Goal: Communication & Community: Ask a question

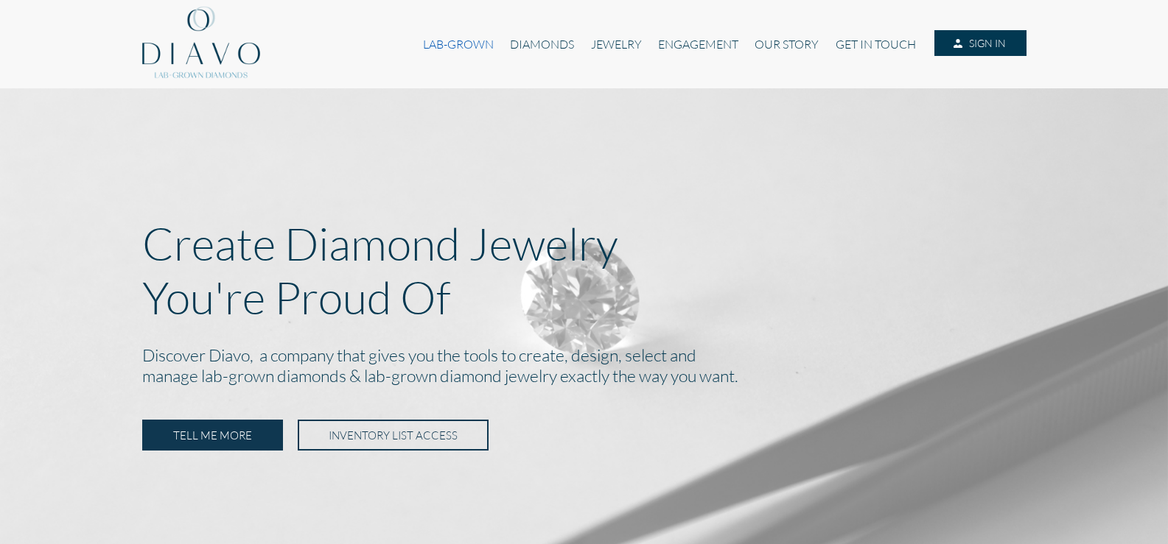
click at [460, 47] on link "LAB-GROWN" at bounding box center [458, 44] width 87 height 28
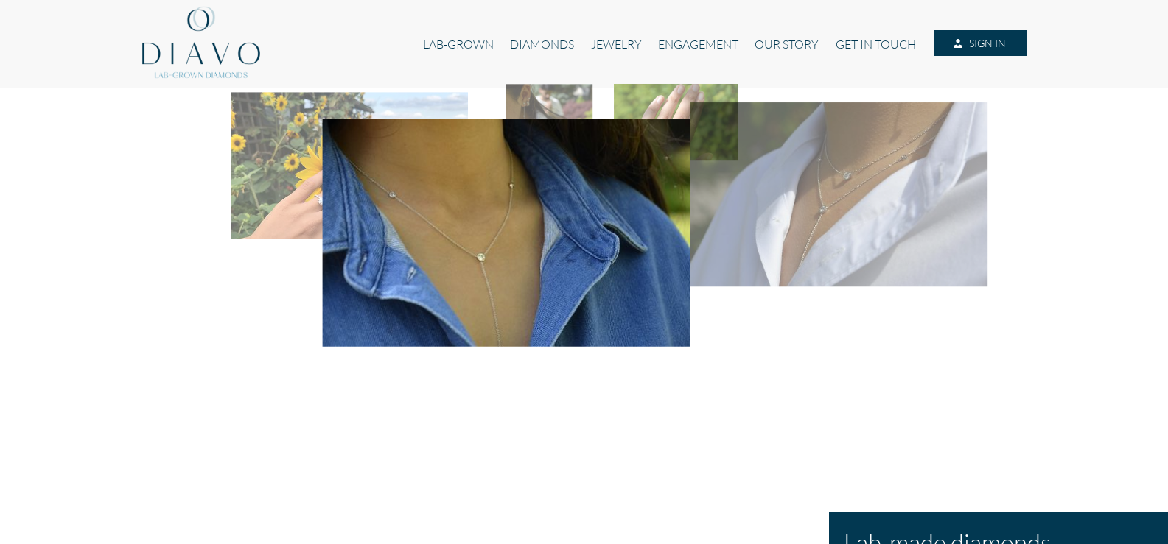
drag, startPoint x: 587, startPoint y: 268, endPoint x: 993, endPoint y: 268, distance: 405.9
click at [992, 268] on div at bounding box center [583, 300] width 871 height 424
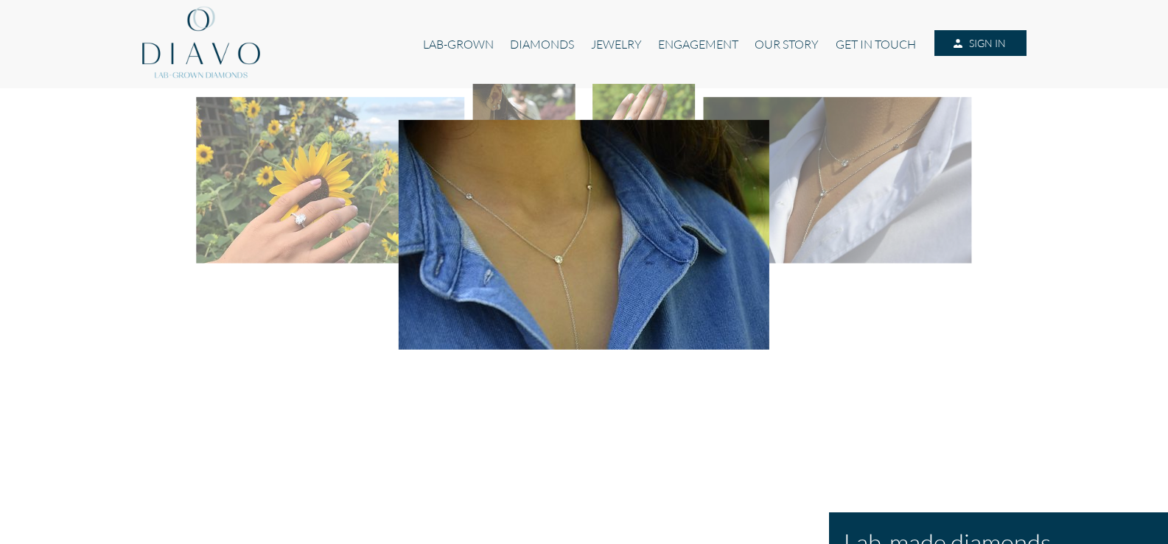
drag, startPoint x: 555, startPoint y: 268, endPoint x: 936, endPoint y: 245, distance: 380.8
click at [933, 88] on div at bounding box center [583, 88] width 849 height 0
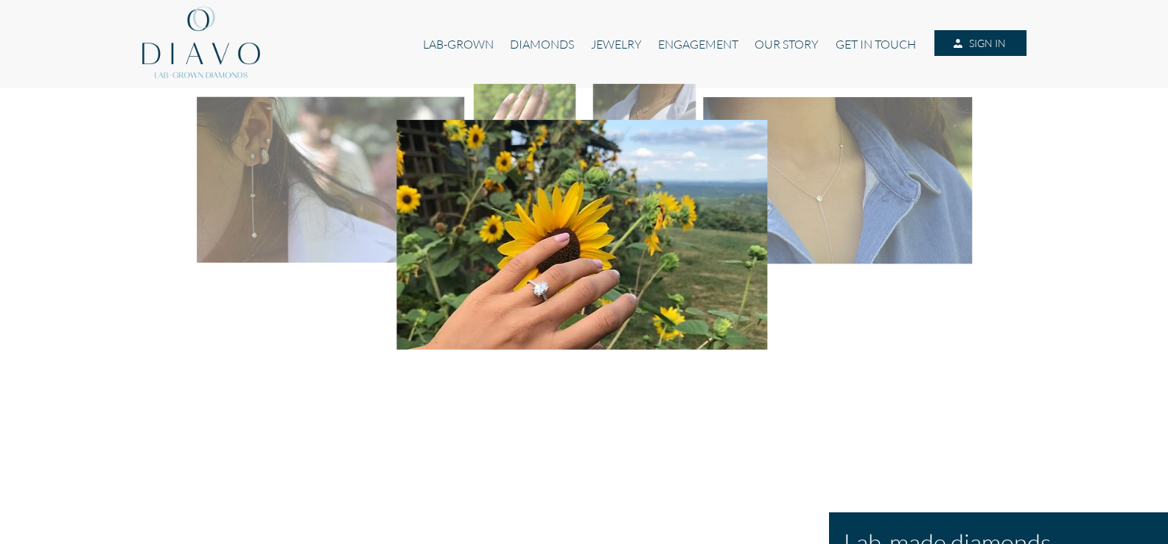
drag, startPoint x: 442, startPoint y: 264, endPoint x: 870, endPoint y: 246, distance: 428.4
click at [864, 88] on div at bounding box center [583, 88] width 849 height 0
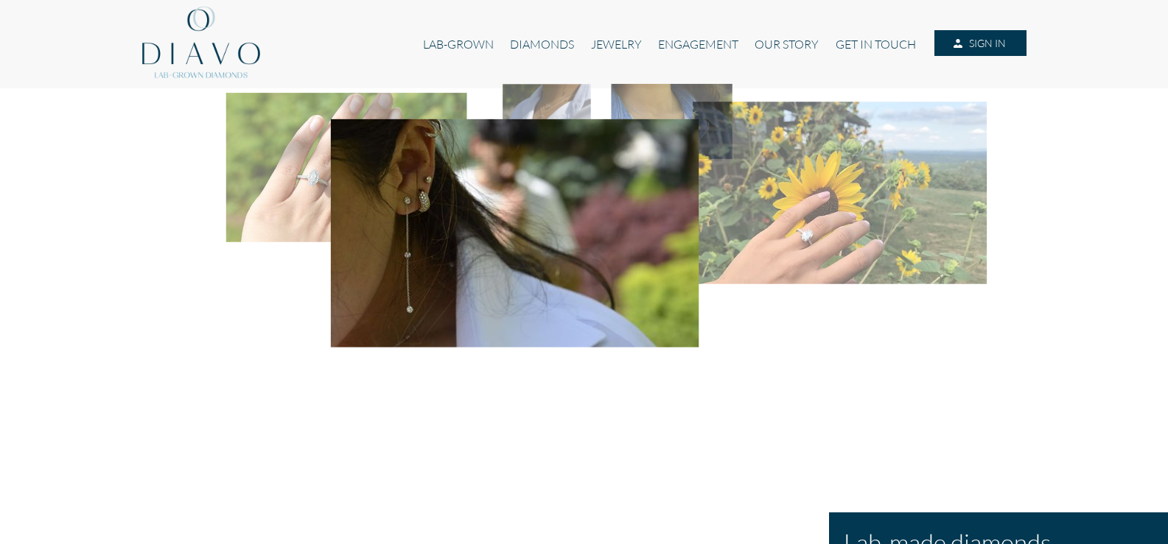
drag, startPoint x: 491, startPoint y: 248, endPoint x: 913, endPoint y: 239, distance: 421.5
click at [904, 88] on div at bounding box center [583, 88] width 849 height 0
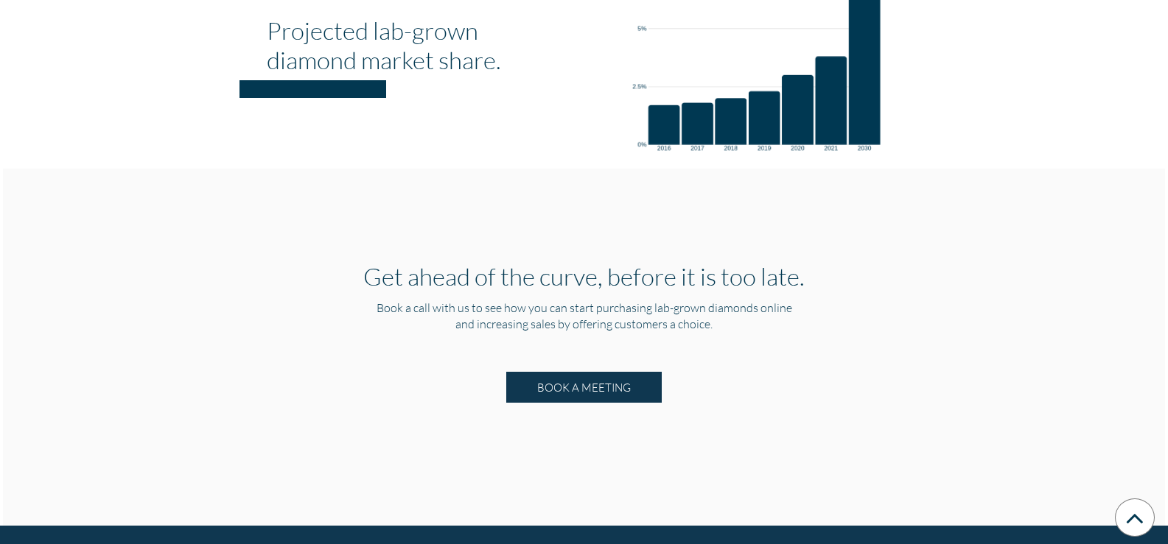
scroll to position [2868, 0]
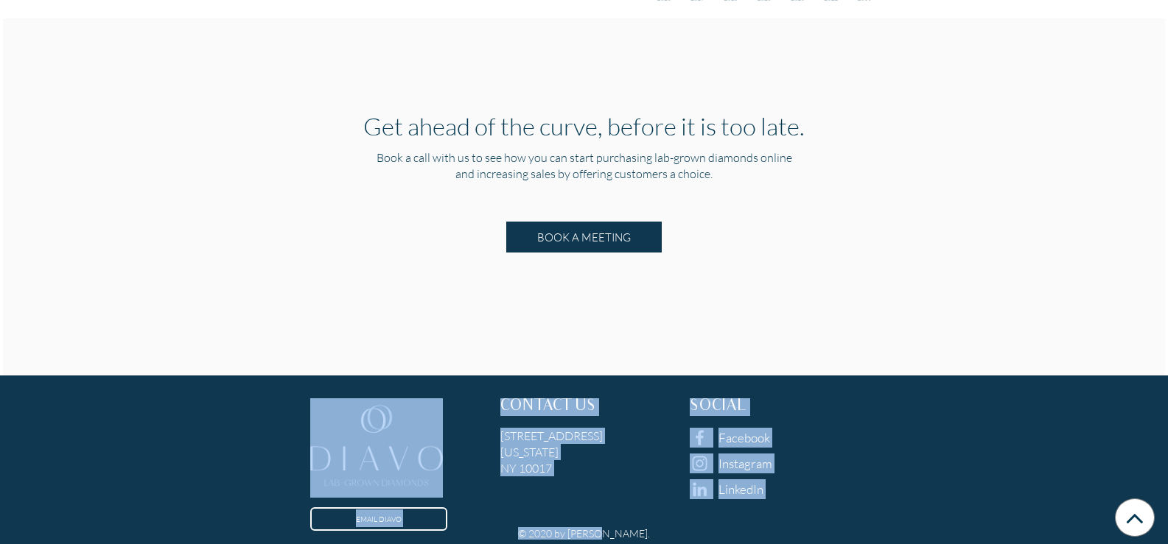
drag, startPoint x: 645, startPoint y: 529, endPoint x: 328, endPoint y: 396, distance: 343.7
click at [328, 396] on div "EMAIL DIAVO CONTACT US 6 East 45th Street, Suite 1107 New York NY 10017 SOCIAL …" at bounding box center [584, 466] width 1146 height 159
drag, startPoint x: 880, startPoint y: 432, endPoint x: 849, endPoint y: 438, distance: 30.8
click at [879, 432] on div "EMAIL DIAVO CONTACT US 6 East 45th Street, Suite 1107 New York NY 10017 SOCIAL …" at bounding box center [584, 457] width 1140 height 141
click at [885, 467] on div "EMAIL DIAVO CONTACT US 6 East 45th Street, Suite 1107 New York NY 10017 SOCIAL …" at bounding box center [584, 457] width 1140 height 141
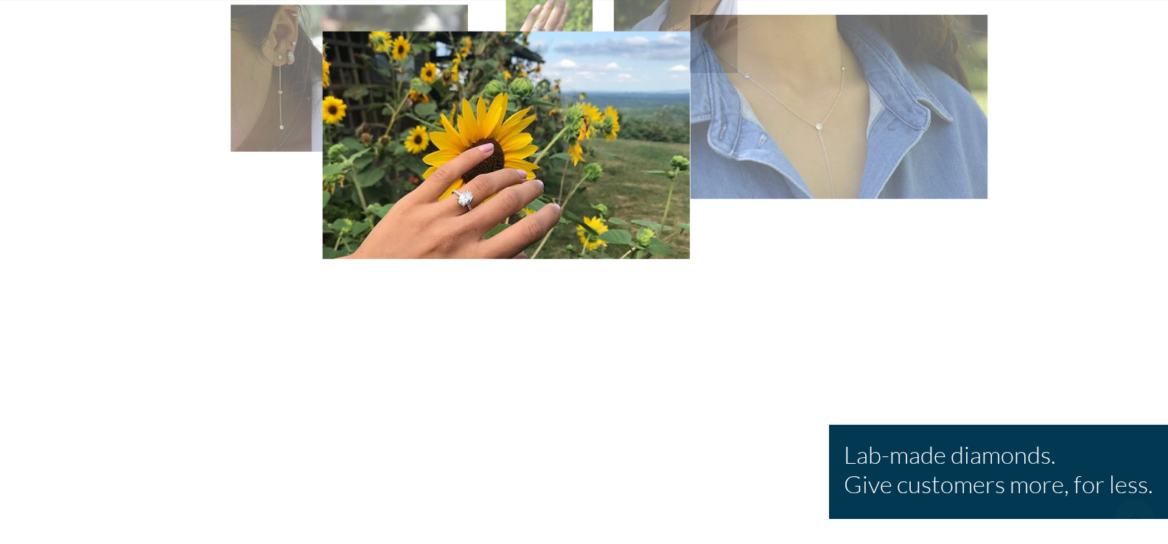
scroll to position [0, 0]
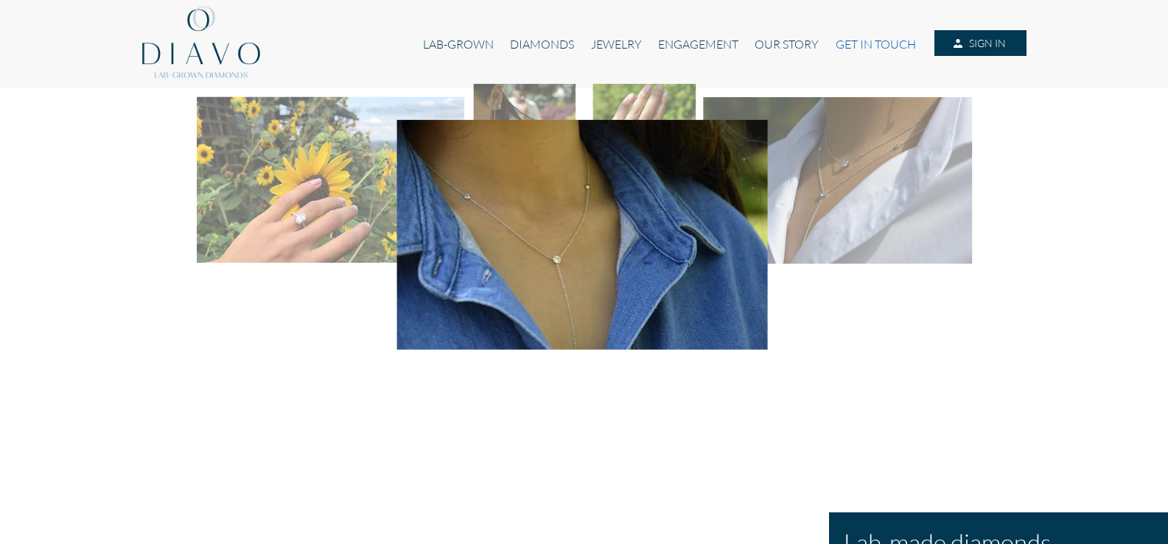
click at [859, 48] on link "GET IN TOUCH" at bounding box center [875, 44] width 97 height 28
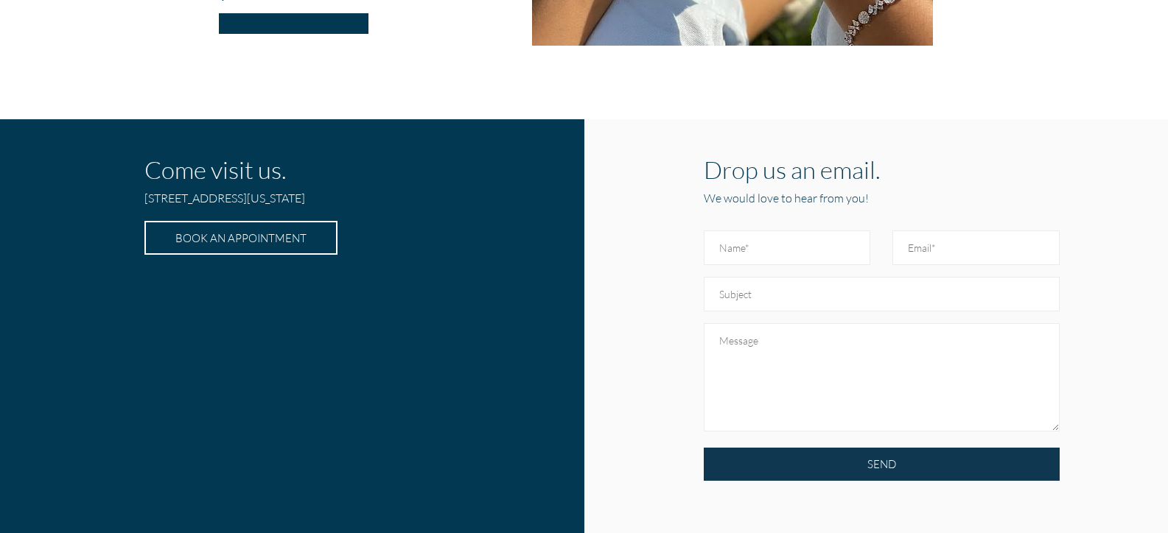
scroll to position [368, 0]
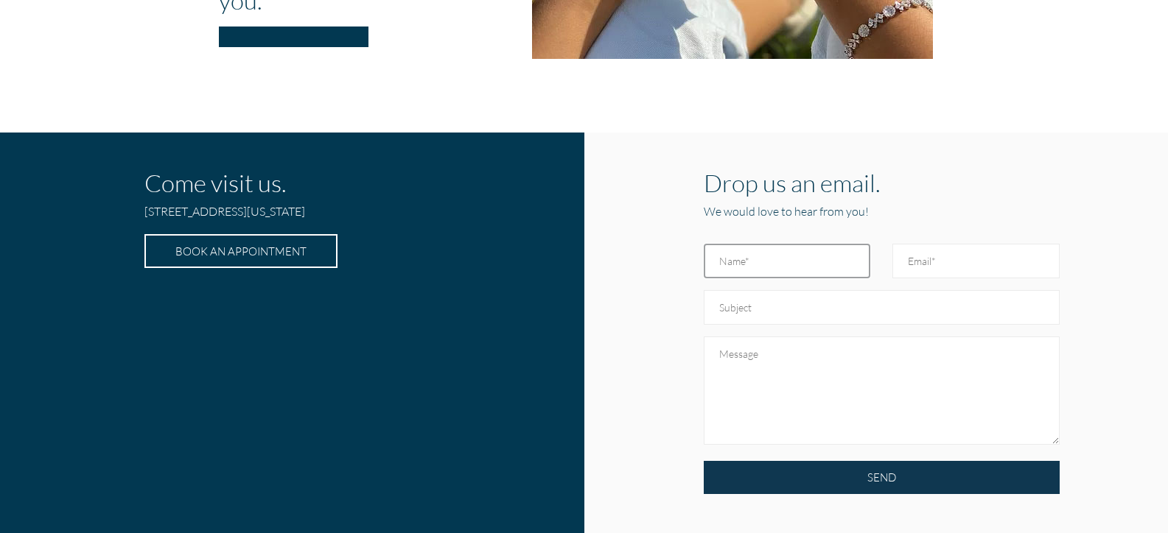
click at [752, 245] on input "text" at bounding box center [787, 261] width 166 height 35
type input "Ketan Dakhra"
click at [906, 276] on input "Email" at bounding box center [975, 261] width 166 height 35
type input "office@dnddiamond.com"
click at [740, 307] on input "text" at bounding box center [882, 307] width 356 height 35
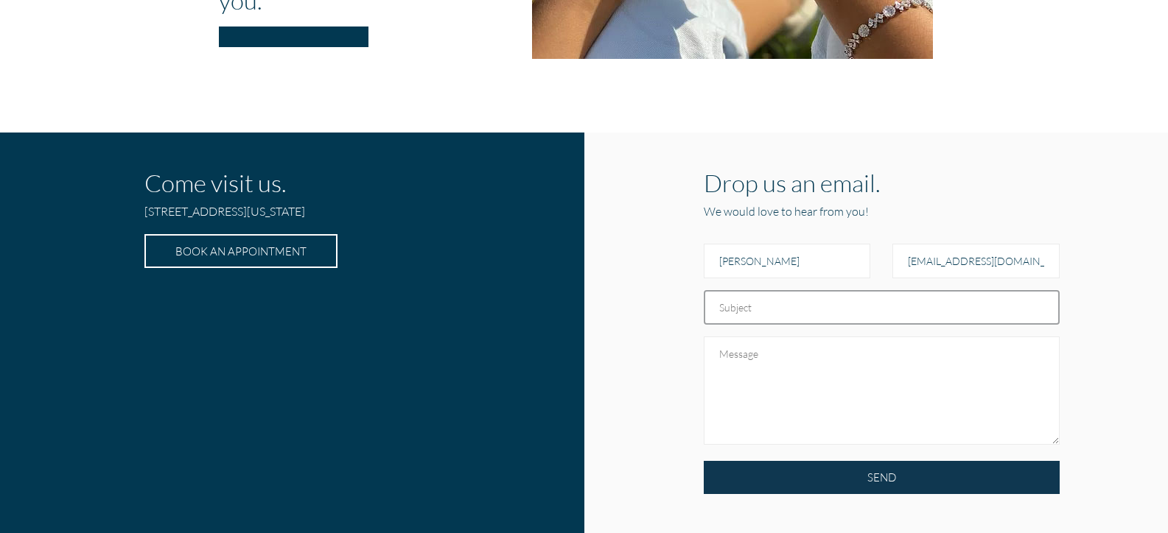
type input "Premium Lab-Grown Diamonds & Jewelry – Let's Collaborate"
click at [748, 362] on textarea at bounding box center [882, 391] width 356 height 108
click at [763, 375] on textarea at bounding box center [882, 391] width 356 height 108
paste textarea "Hello Sir / Ma'am, We are a trusted supplier of Loose & Certified Lab-Grown Dia…"
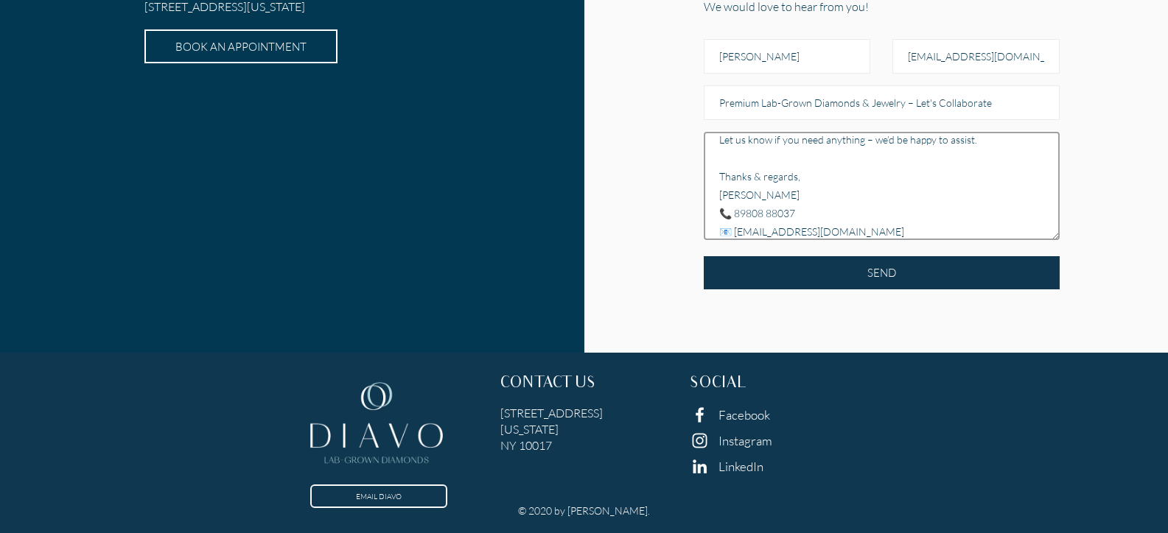
scroll to position [203, 0]
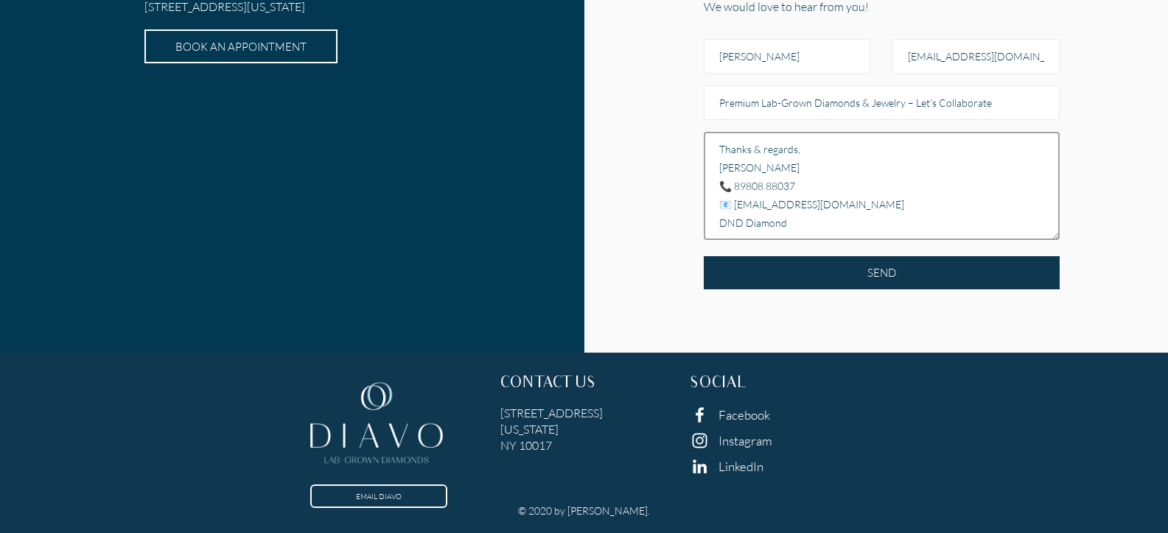
drag, startPoint x: 794, startPoint y: 186, endPoint x: 734, endPoint y: 190, distance: 59.8
click at [734, 190] on textarea "Hello Sir / Ma'am, We are a trusted supplier of Loose & Certified Lab-Grown Dia…" at bounding box center [882, 186] width 356 height 108
type textarea "Hello Sir / Ma'am, We are a trusted supplier of Loose & Certified Lab-Grown Dia…"
click at [895, 306] on div "SEND" at bounding box center [882, 290] width 356 height 69
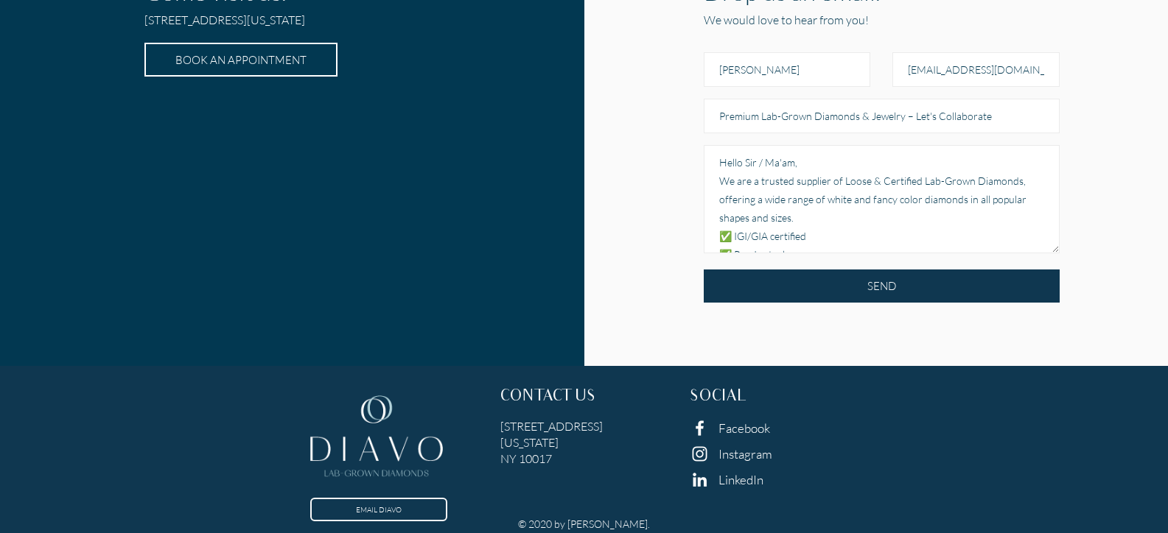
scroll to position [573, 0]
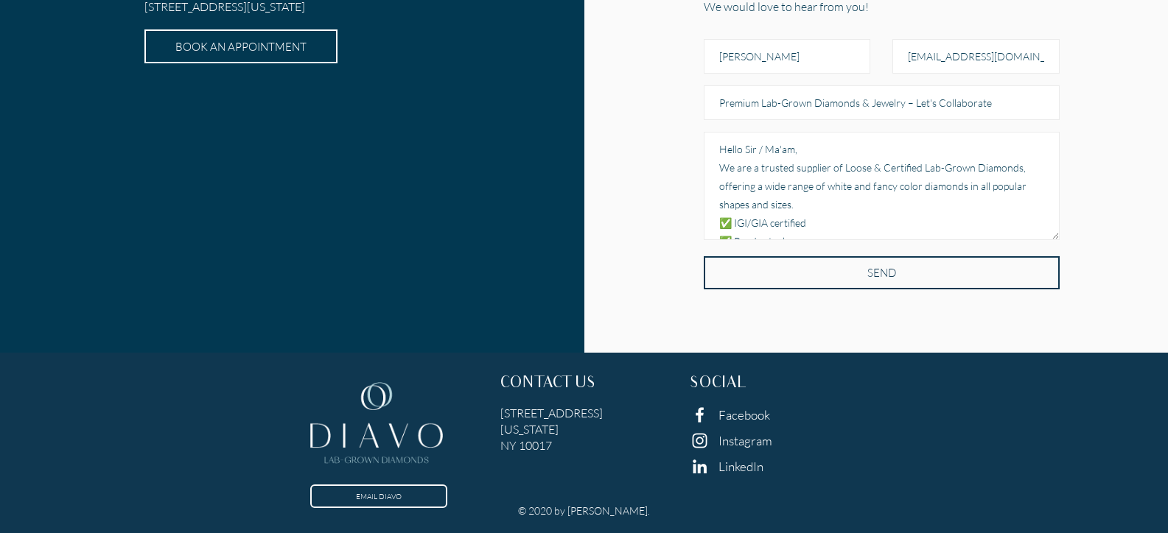
click at [790, 276] on input "SEND" at bounding box center [882, 272] width 356 height 33
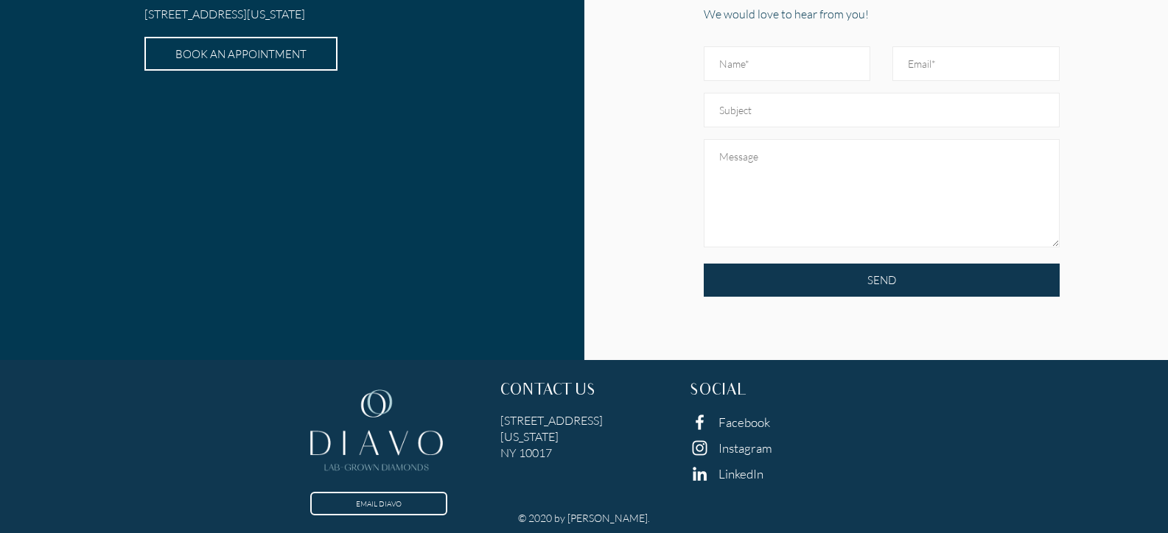
scroll to position [573, 0]
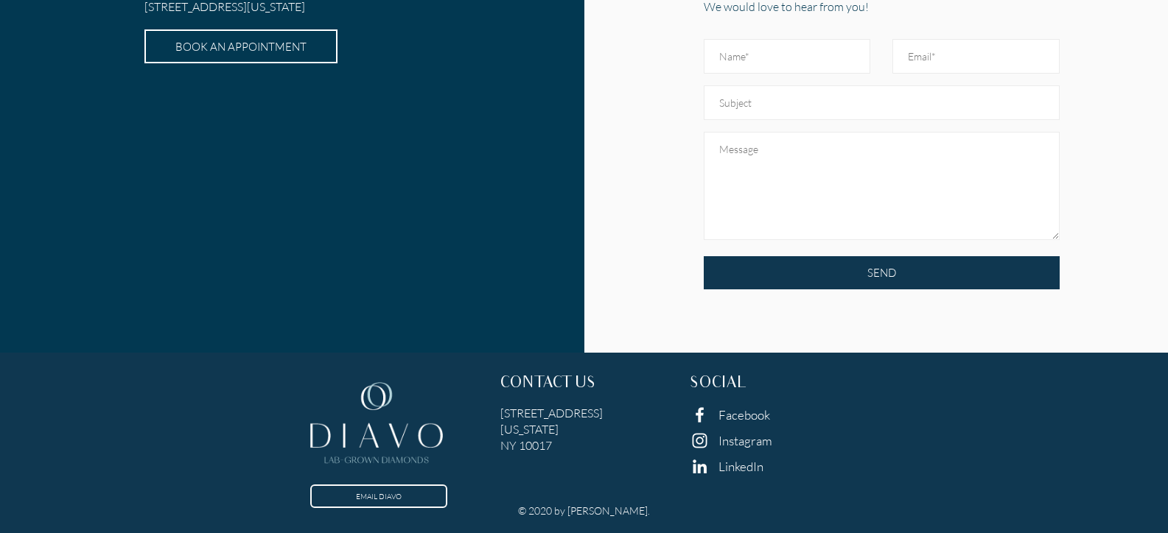
drag, startPoint x: 586, startPoint y: 446, endPoint x: 478, endPoint y: 397, distance: 118.0
click at [478, 397] on div "EMAIL DIAVO CONTACT US 6 East 45th Street, Suite 1107 New York NY 10017 SOCIAL …" at bounding box center [584, 434] width 1140 height 141
click at [594, 446] on h5 "6 East 45th Street, Suite 1107 New York NY 10017" at bounding box center [584, 429] width 168 height 49
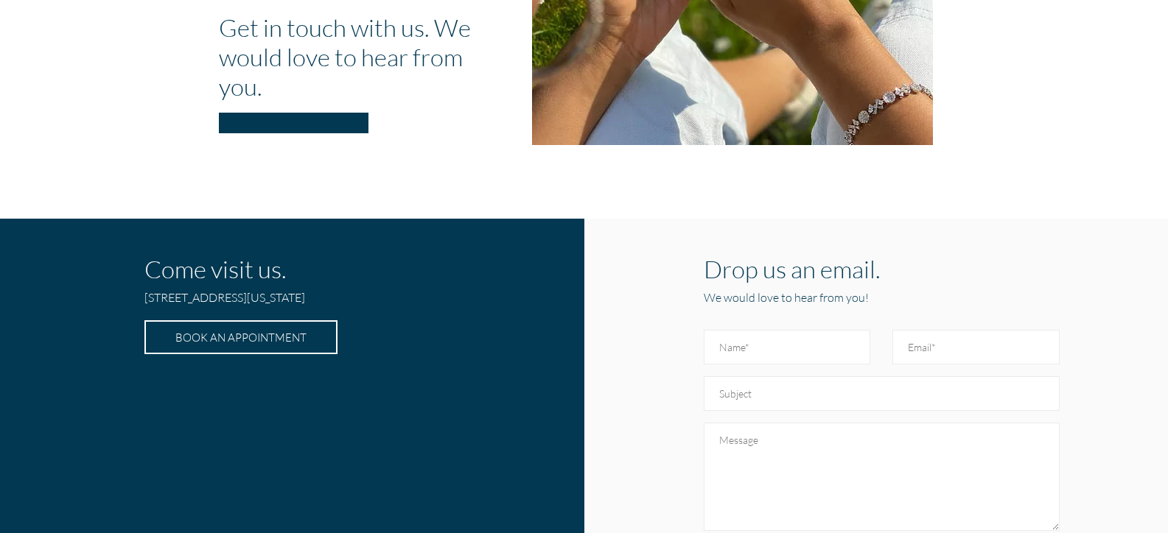
scroll to position [0, 0]
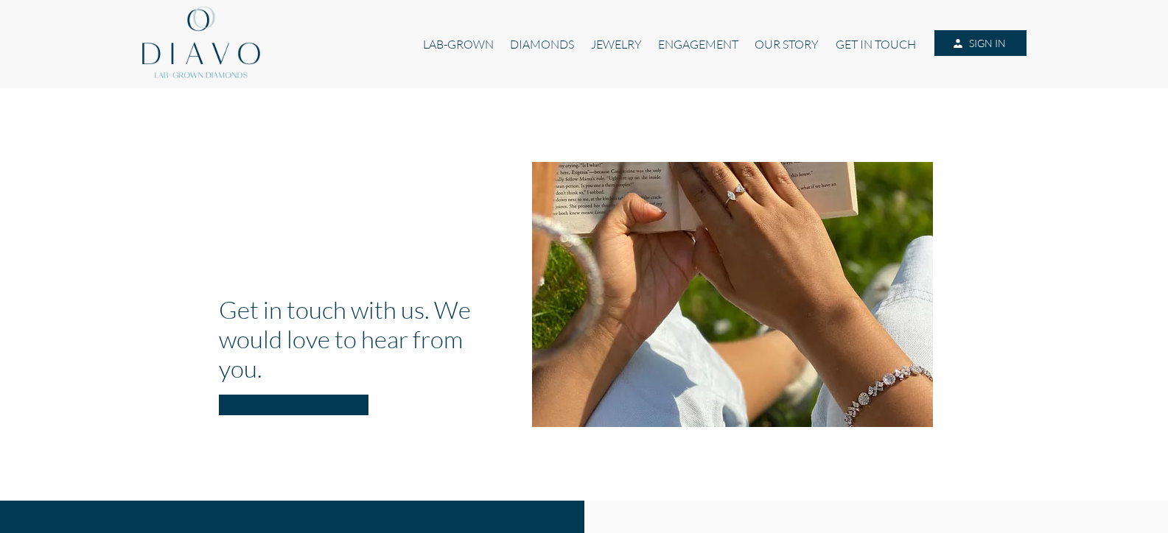
scroll to position [572, 0]
